Goal: Find specific page/section: Find specific page/section

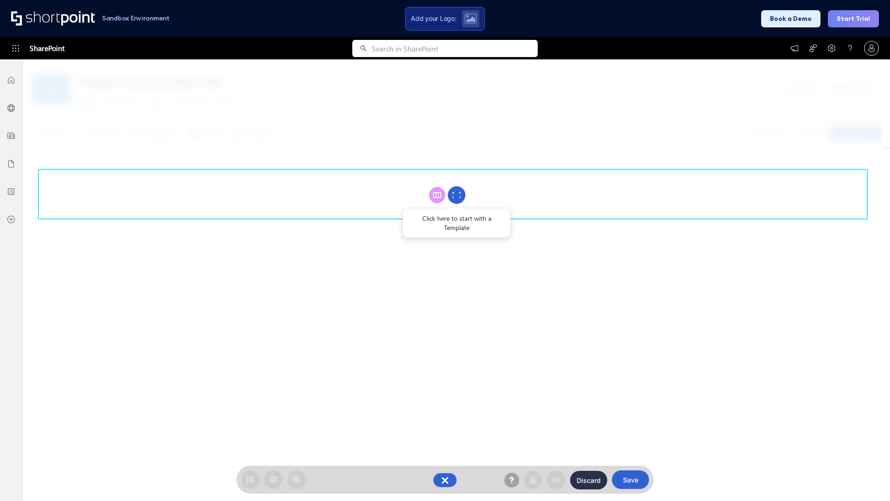
click at [457, 195] on circle at bounding box center [457, 195] width 18 height 18
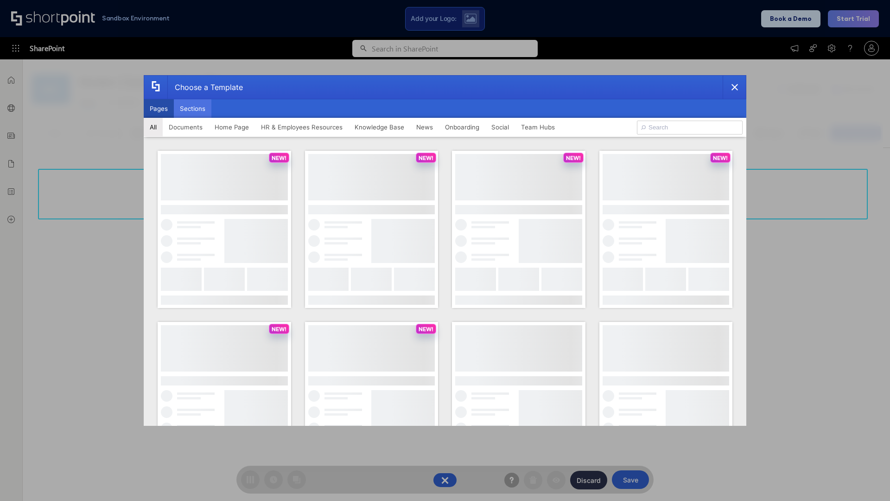
click at [192, 108] on button "Sections" at bounding box center [193, 108] width 38 height 19
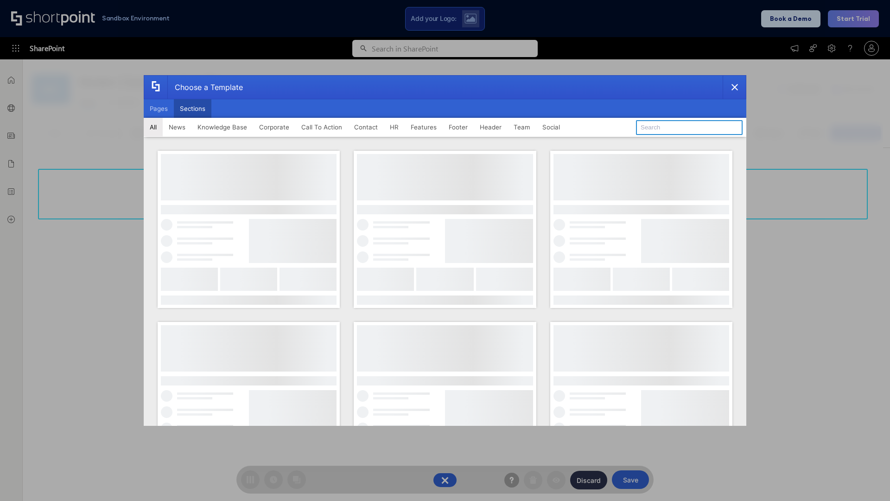
type input "Teams Kit 1"
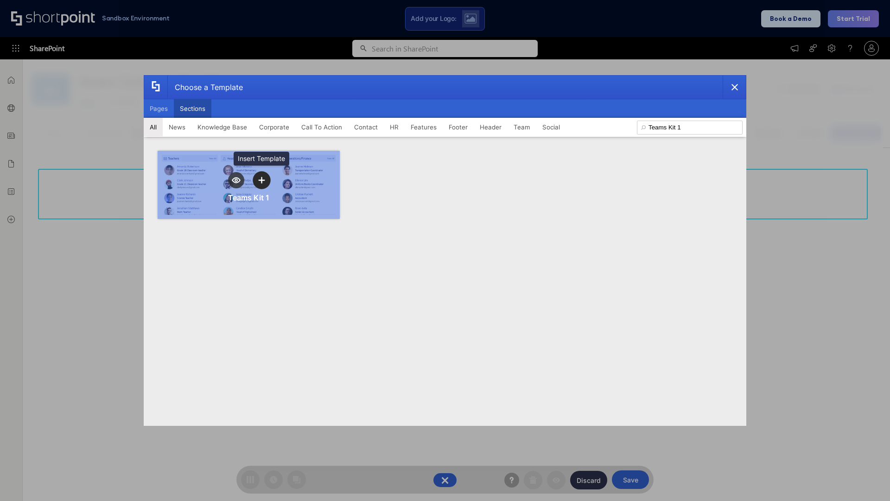
click at [261, 180] on icon "template selector" at bounding box center [261, 180] width 6 height 6
